Goal: Book appointment/travel/reservation

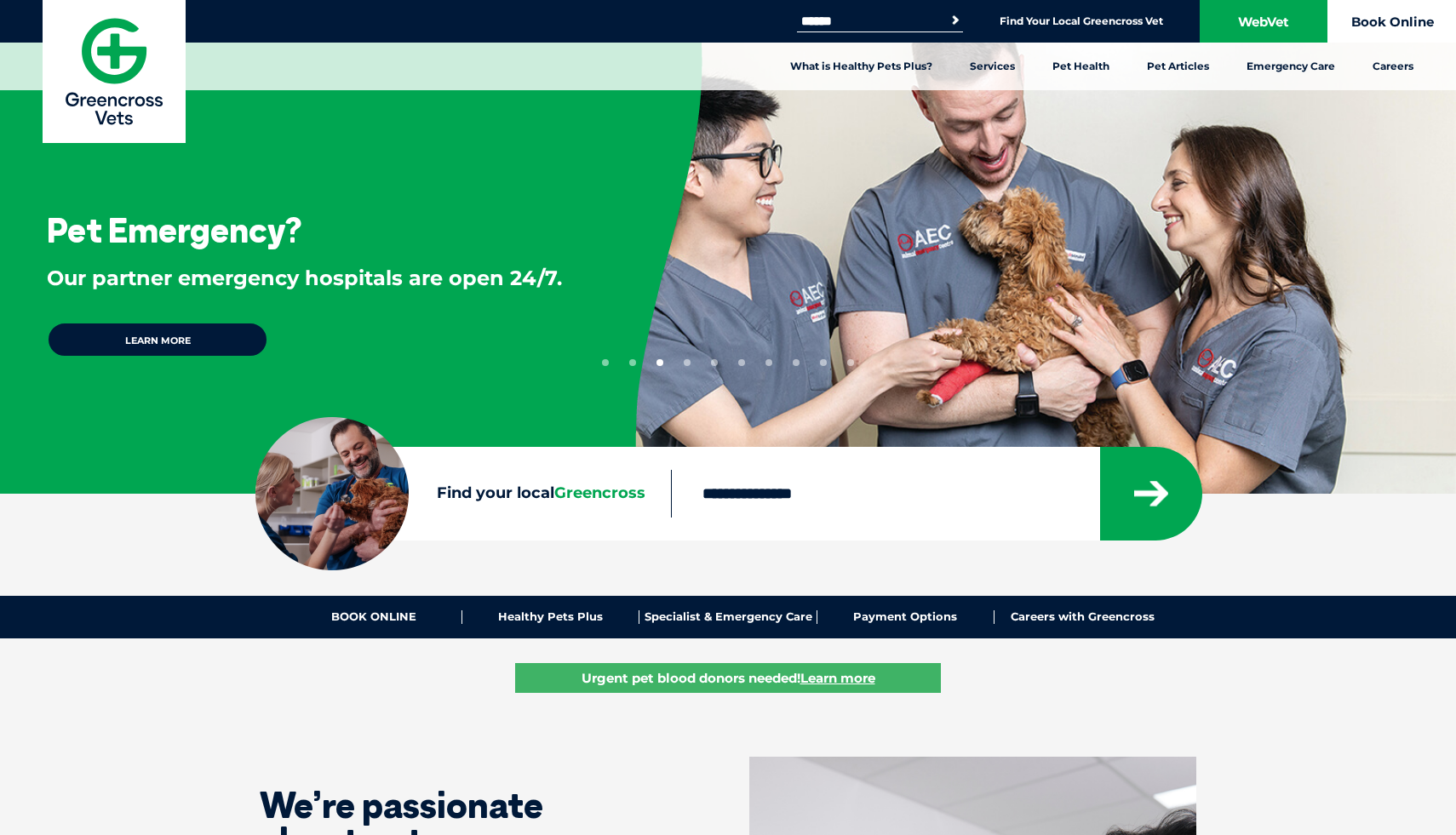
click at [718, 29] on link "Book Online" at bounding box center [1392, 21] width 128 height 43
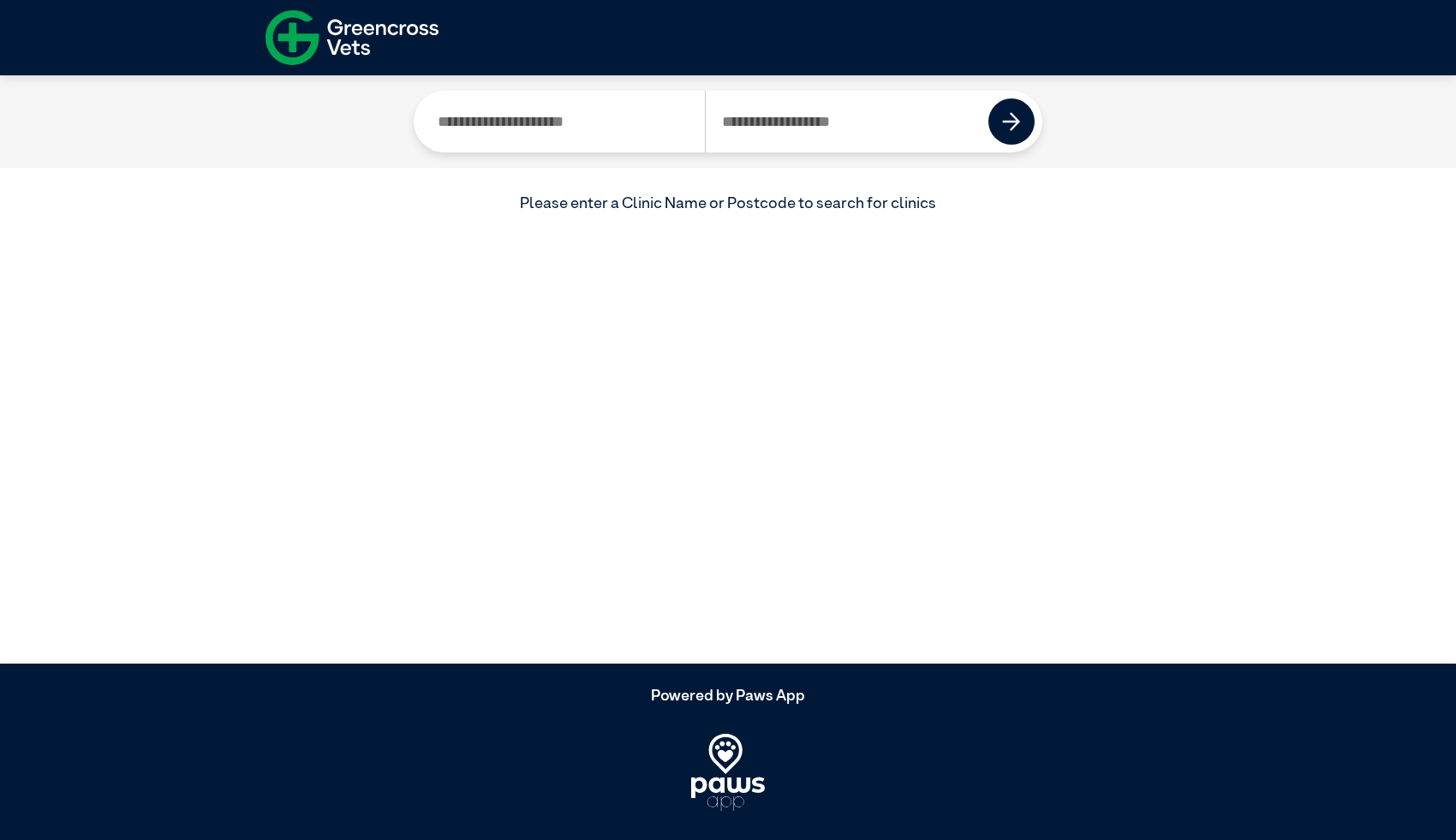
click at [643, 140] on input "Search by Clinic Name" at bounding box center [563, 121] width 283 height 61
